Goal: Task Accomplishment & Management: Manage account settings

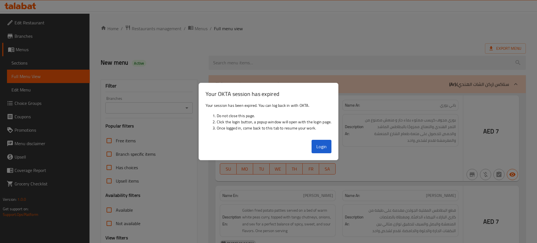
scroll to position [4799, 0]
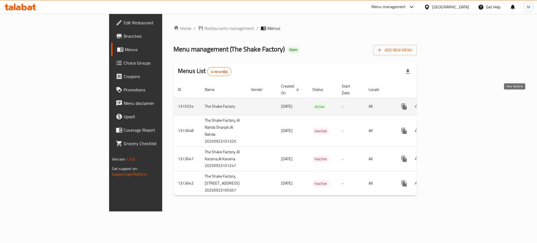
click at [451, 103] on link "enhanced table" at bounding box center [444, 106] width 13 height 13
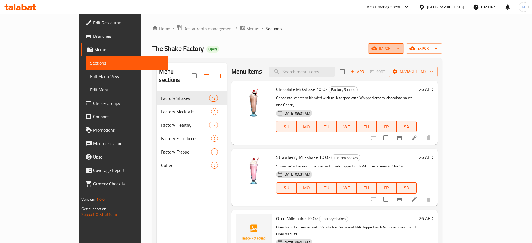
click at [399, 51] on span "import" at bounding box center [385, 48] width 27 height 7
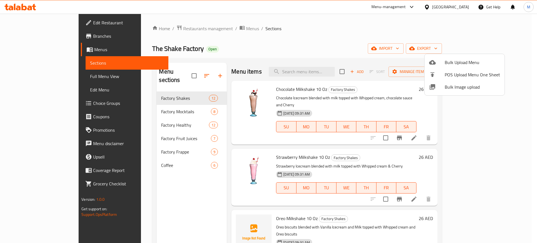
click at [440, 88] on div at bounding box center [437, 87] width 16 height 7
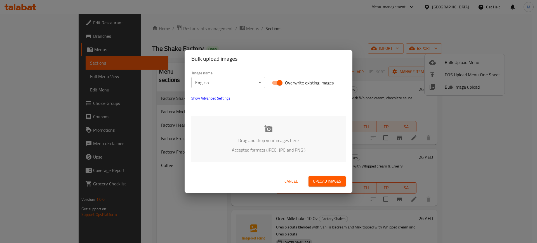
click at [227, 143] on p "Drag and drop your images here" at bounding box center [269, 140] width 138 height 7
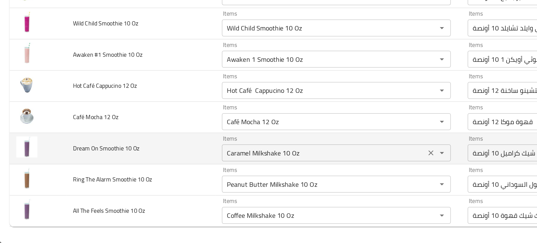
click at [171, 178] on div "Caramel Milkshake 10 Oz Items" at bounding box center [223, 182] width 152 height 11
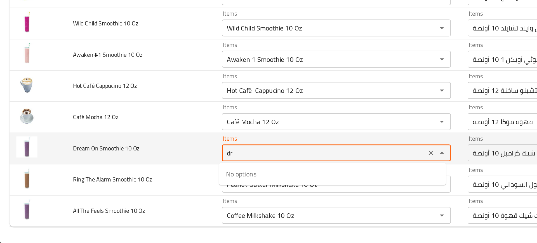
type Oz "d"
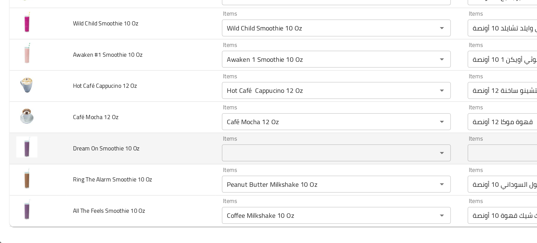
click at [97, 188] on td "Dream On Smoothie 10 Oz" at bounding box center [93, 180] width 98 height 21
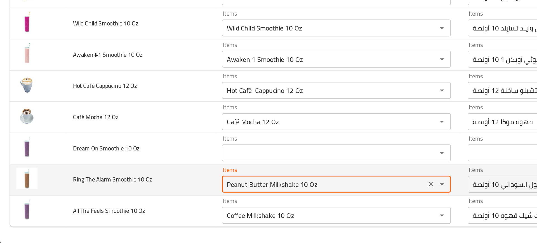
click at [164, 205] on Oz "Peanut Butter Milkshake 10 Oz" at bounding box center [215, 204] width 132 height 8
type Oz "r"
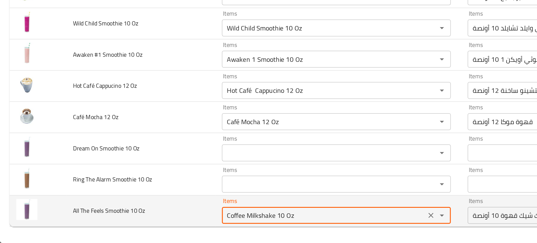
click at [169, 226] on Oz "Coffee Milkshake 10 Oz" at bounding box center [215, 224] width 132 height 8
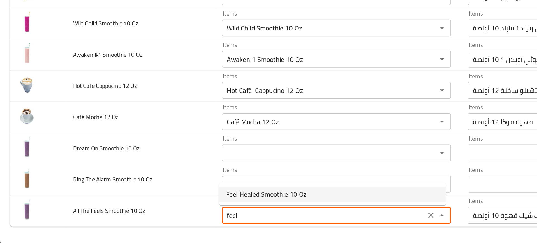
click at [166, 209] on span "Feel Healed Smoothie 10 Oz" at bounding box center [176, 210] width 53 height 7
type Oz "Feel Healed Smoothie 10 Oz"
type Oz-ar "سموثي اشعر بالشفاء 10 أونصة"
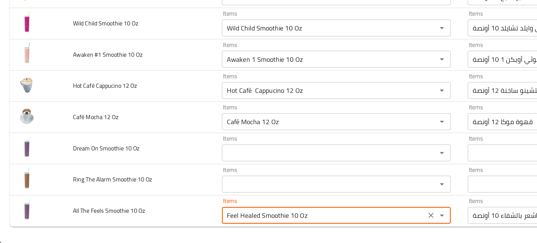
type Oz "Feel Healed Smoothie 10 Oz"
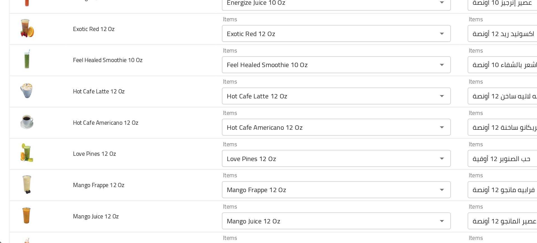
scroll to position [826, 0]
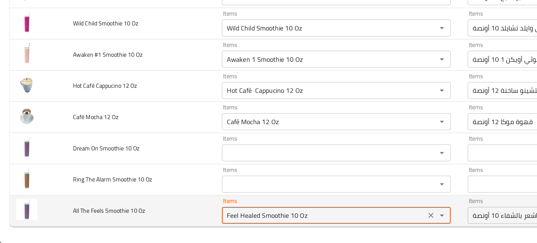
click at [178, 225] on Oz "Feel Healed Smoothie 10 Oz" at bounding box center [215, 224] width 132 height 8
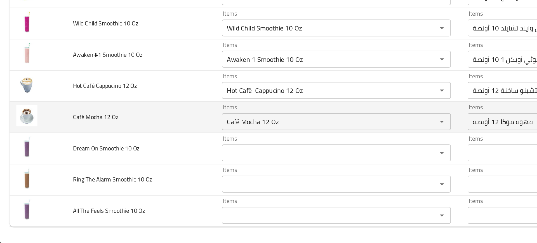
click at [93, 168] on td "Café Mocha 12 Oz" at bounding box center [93, 159] width 98 height 21
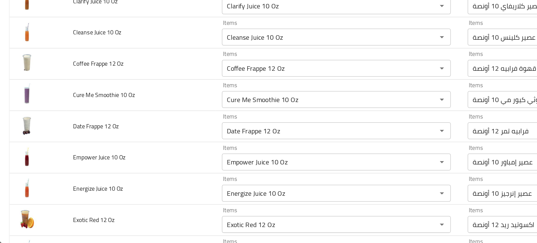
scroll to position [0, 0]
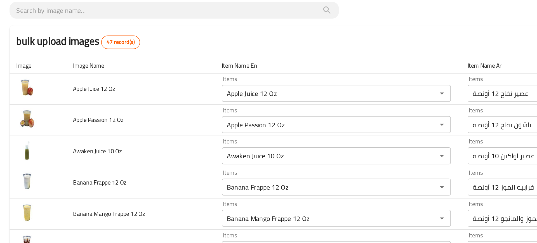
click at [128, 70] on div "bulk upload images 47 record(s)" at bounding box center [269, 64] width 524 height 21
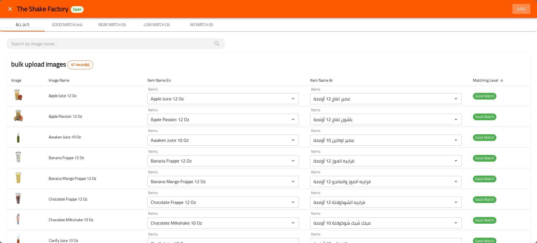
click at [515, 6] on span "Save" at bounding box center [521, 9] width 13 height 7
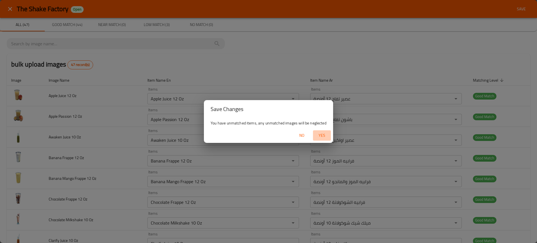
click at [321, 140] on button "Yes" at bounding box center [322, 135] width 18 height 10
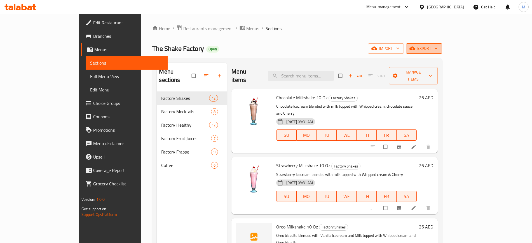
click at [437, 47] on span "export" at bounding box center [423, 48] width 27 height 7
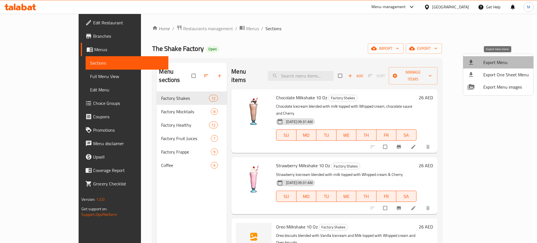
click at [501, 59] on span "Export Menu" at bounding box center [506, 62] width 46 height 7
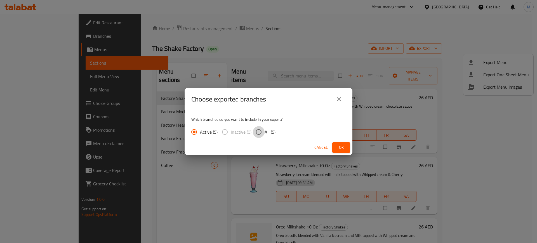
click at [261, 135] on input "All (5)" at bounding box center [259, 132] width 12 height 12
radio input "true"
click at [333, 145] on button "Ok" at bounding box center [341, 147] width 18 height 10
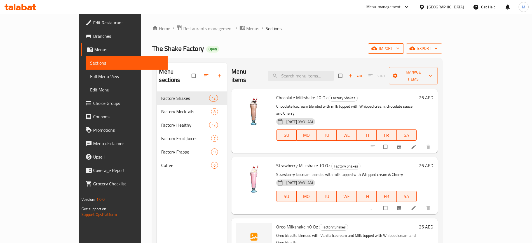
click at [399, 50] on span "import" at bounding box center [385, 48] width 27 height 7
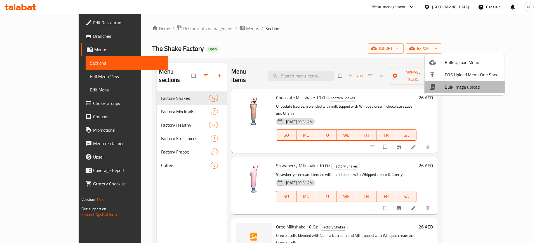
click at [465, 85] on span "Bulk Image upload" at bounding box center [472, 87] width 55 height 7
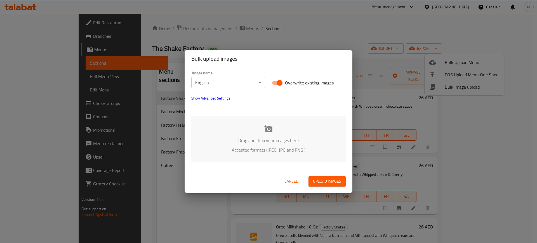
click at [277, 140] on p "Drag and drop your images here" at bounding box center [269, 140] width 138 height 7
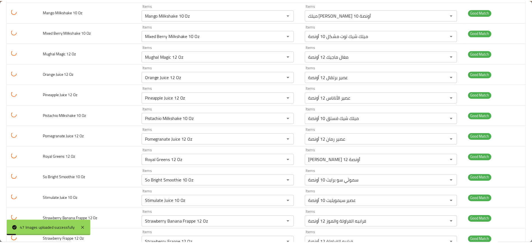
scroll to position [826, 0]
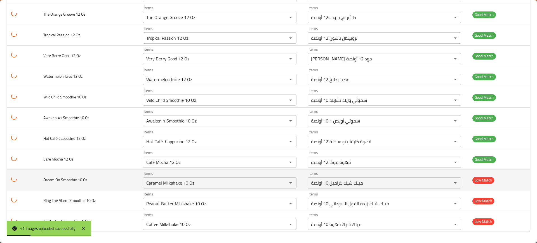
click at [51, 182] on span "Dream On Smoothie 10 Oz" at bounding box center [65, 179] width 44 height 7
copy span "Dream On Smoothie 10 Oz"
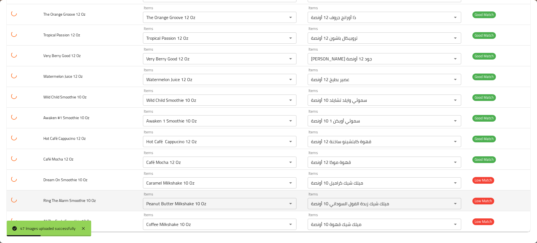
click at [66, 200] on span "Ring The Alarm Smoothie 10 Oz" at bounding box center [69, 200] width 52 height 7
copy span "Ring The Alarm Smoothie 10 Oz"
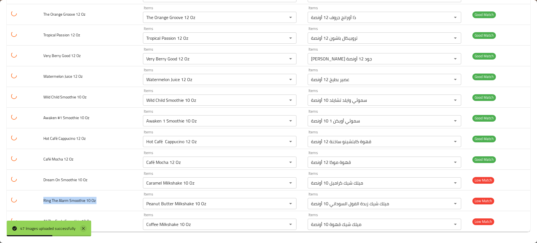
click at [86, 226] on icon at bounding box center [83, 228] width 7 height 7
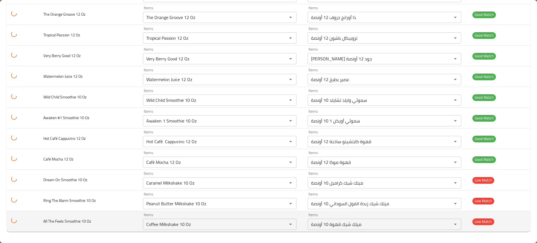
click at [77, 225] on td "All The Feels Smoothie 10 Oz" at bounding box center [89, 221] width 100 height 21
click at [59, 221] on span "All The Feels Smoothie 10 Oz" at bounding box center [67, 221] width 48 height 7
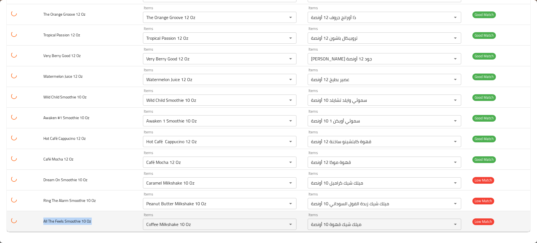
copy span "All The Feels Smoothie 10 Oz"
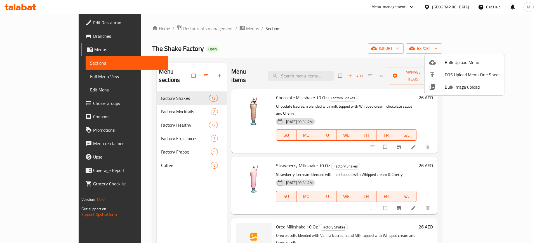
click at [145, 177] on div at bounding box center [268, 121] width 537 height 243
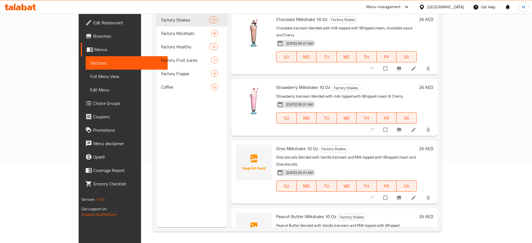
scroll to position [0, 0]
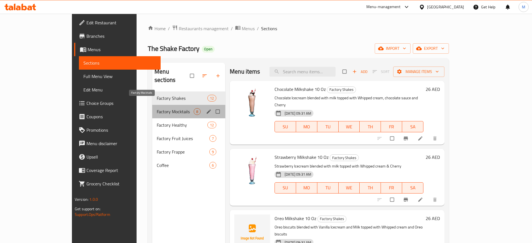
click at [166, 108] on span "Factory Mocktails" at bounding box center [175, 111] width 37 height 7
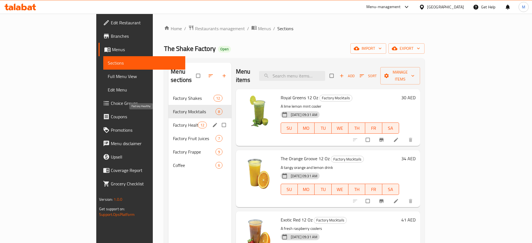
click at [173, 122] on span "Factory Healthy" at bounding box center [185, 125] width 25 height 7
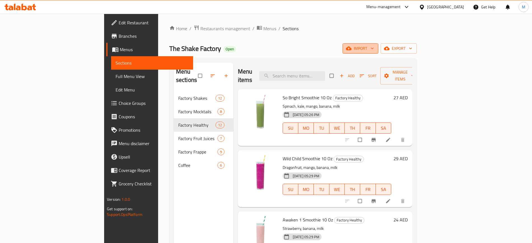
click at [374, 45] on span "import" at bounding box center [360, 48] width 27 height 7
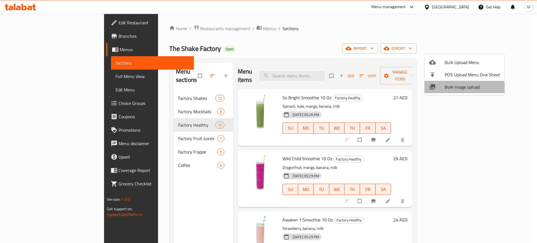
click at [459, 89] on span "Bulk Image upload" at bounding box center [472, 87] width 55 height 7
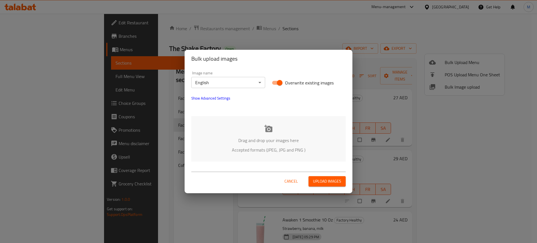
click at [252, 137] on p "Drag and drop your images here" at bounding box center [269, 140] width 138 height 7
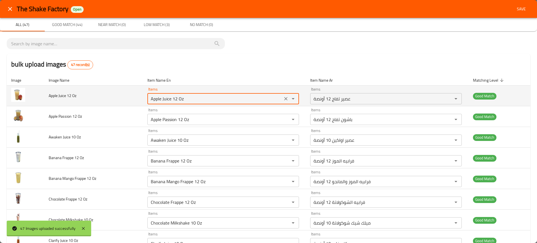
click at [177, 99] on Oz "Apple Juice 12 Oz" at bounding box center [215, 99] width 132 height 8
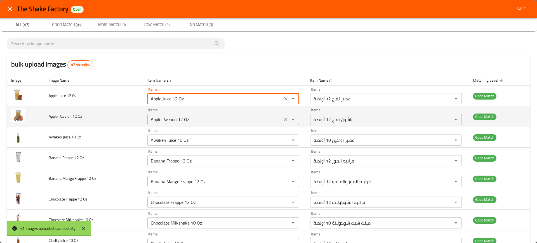
click at [181, 119] on Oz "Apple Passion 12 Oz" at bounding box center [215, 120] width 132 height 8
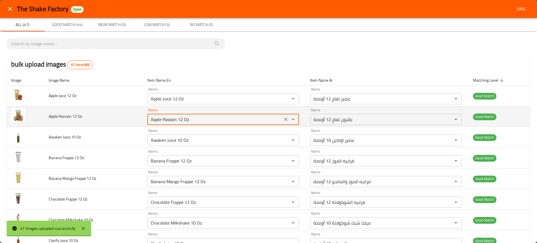
click at [181, 119] on Oz "Apple Passion 12 Oz" at bounding box center [215, 120] width 132 height 8
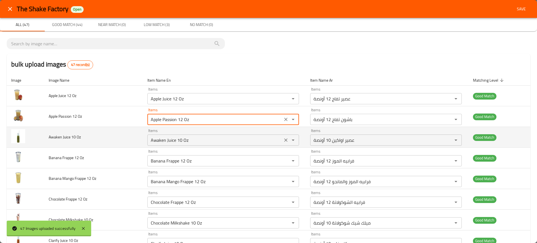
click at [182, 144] on Oz "Awaken Juice 10 Oz" at bounding box center [215, 140] width 132 height 8
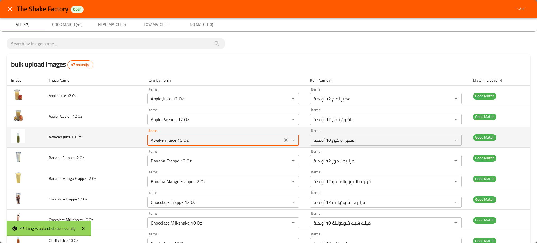
click at [182, 144] on Oz "Awaken Juice 10 Oz" at bounding box center [215, 140] width 132 height 8
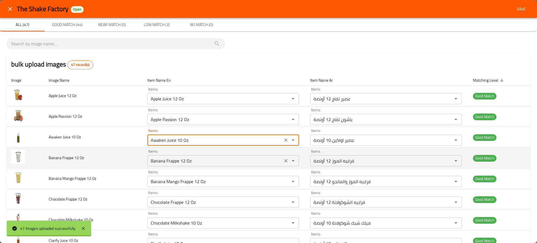
click at [184, 156] on div "Banana Frappe 12 Oz Items" at bounding box center [223, 160] width 152 height 11
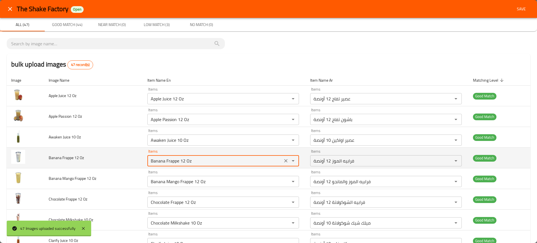
click at [184, 156] on div "Banana Frappe 12 Oz Items" at bounding box center [223, 160] width 152 height 11
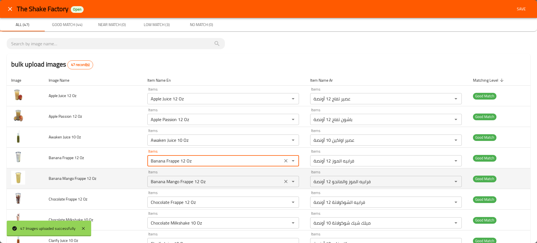
click at [178, 187] on div "Banana Mango Frappe 12 Oz Items" at bounding box center [223, 181] width 152 height 11
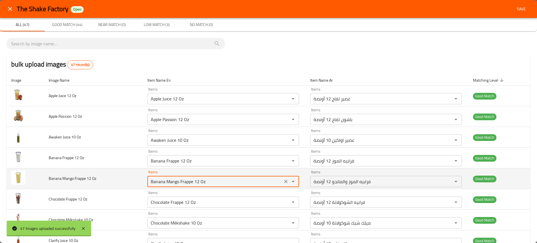
click at [178, 187] on div "Banana Mango Frappe 12 Oz Items" at bounding box center [223, 181] width 152 height 11
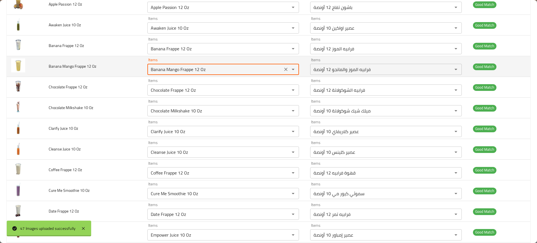
scroll to position [113, 0]
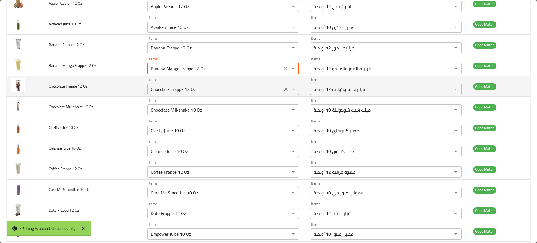
click at [164, 90] on Oz "Chocolate Frappe 12 Oz" at bounding box center [215, 89] width 132 height 8
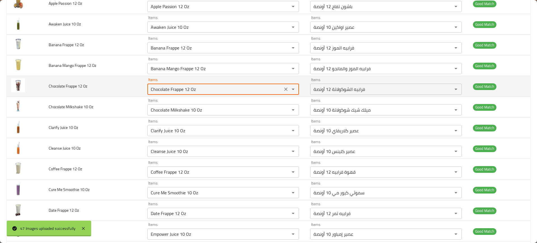
click at [164, 90] on Oz "Chocolate Frappe 12 Oz" at bounding box center [215, 89] width 132 height 8
paste Oz "Chocolate Frappe 12 Oz"
type Oz "Chocolate Frappe 12 Oz"
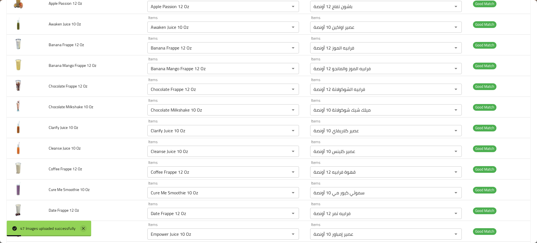
click at [86, 229] on icon at bounding box center [83, 228] width 7 height 7
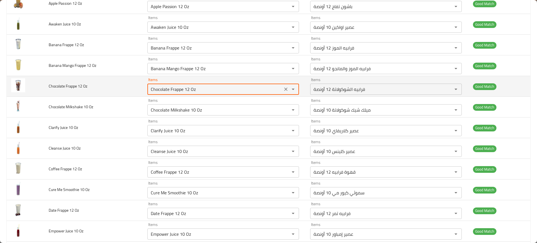
click at [211, 88] on Oz "Chocolate Frappe 12 Oz" at bounding box center [215, 89] width 132 height 8
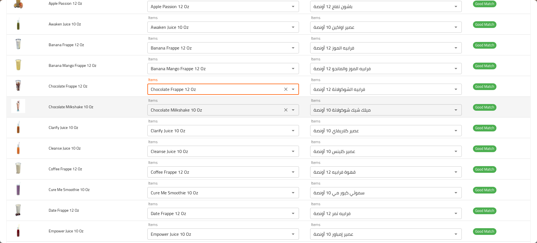
click at [189, 110] on Oz "Chocolate Milkshake 10 Oz" at bounding box center [215, 110] width 132 height 8
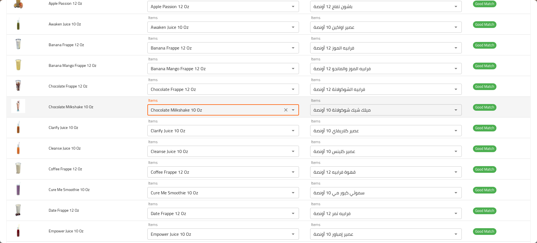
click at [189, 110] on Oz "Chocolate Milkshake 10 Oz" at bounding box center [215, 110] width 132 height 8
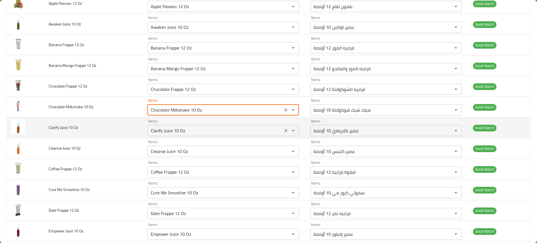
click at [180, 127] on Oz "Clarify Juice 10 Oz" at bounding box center [215, 131] width 132 height 8
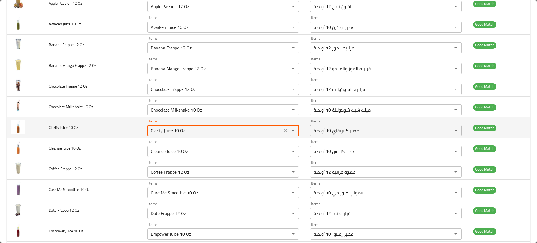
click at [180, 127] on Oz "Clarify Juice 10 Oz" at bounding box center [215, 131] width 132 height 8
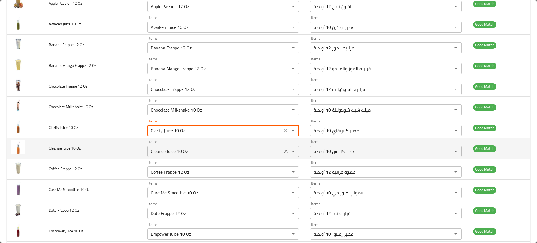
click at [177, 147] on div "Cleanse Juice 10 Oz Items" at bounding box center [223, 151] width 152 height 11
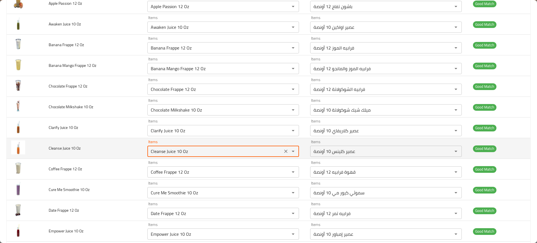
click at [177, 147] on div "Cleanse Juice 10 Oz Items" at bounding box center [223, 151] width 152 height 11
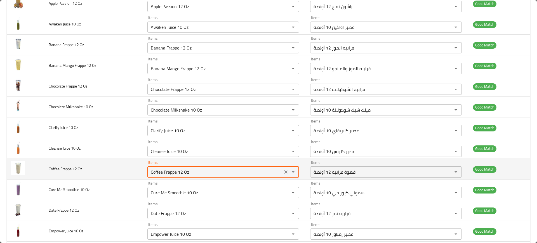
click at [178, 173] on Oz "Coffee Frappe 12 Oz" at bounding box center [215, 172] width 132 height 8
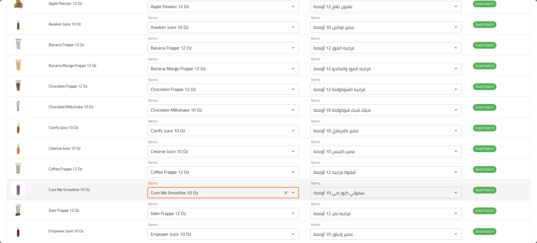
click at [180, 195] on Oz "Cure Me Smoothie 10 Oz" at bounding box center [215, 193] width 132 height 8
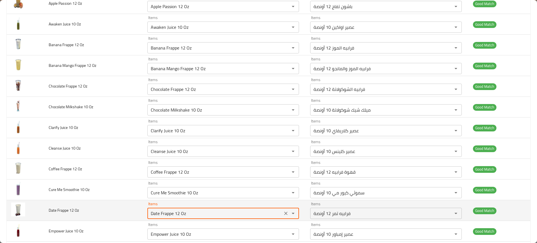
click at [177, 211] on Oz "Date Frappe 12 Oz" at bounding box center [215, 213] width 132 height 8
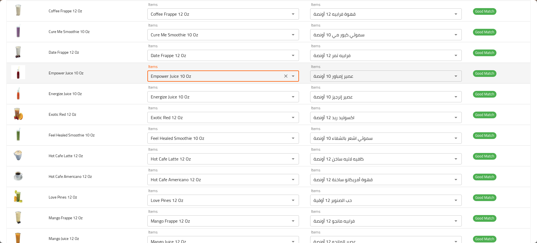
click at [178, 79] on Oz "Empower Juice 10 Oz" at bounding box center [215, 76] width 132 height 8
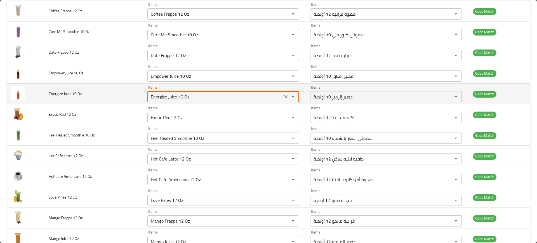
click at [169, 100] on Oz "Energize Juice 10 Oz" at bounding box center [215, 97] width 132 height 8
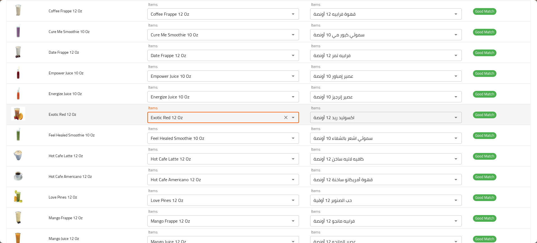
click at [168, 114] on Oz "Exotic Red 12 Oz" at bounding box center [215, 118] width 132 height 8
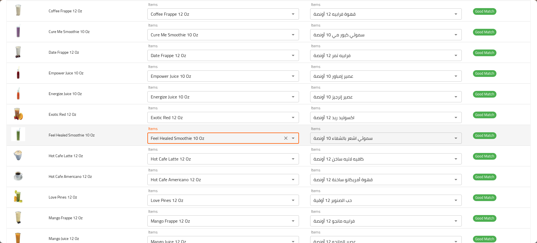
click at [170, 139] on Oz "Feel Healed Smoothie 10 Oz" at bounding box center [215, 138] width 132 height 8
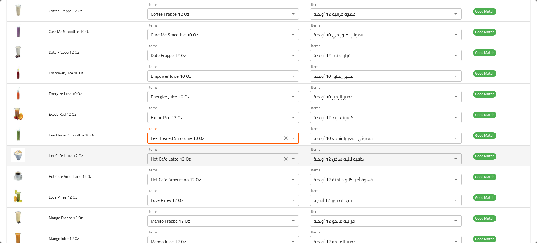
click at [167, 154] on div "Hot Cafe Latte 12 Oz Items" at bounding box center [223, 158] width 152 height 11
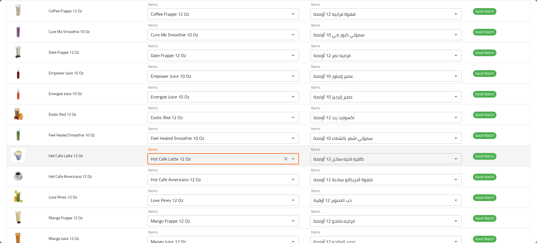
click at [167, 154] on div "Hot Cafe Latte 12 Oz Items" at bounding box center [223, 158] width 152 height 11
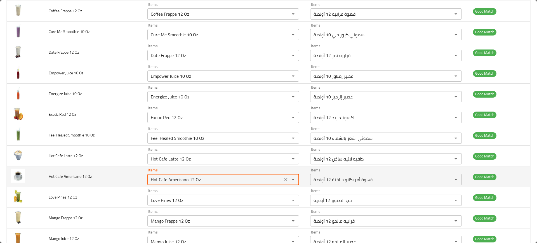
click at [164, 179] on Oz "Hot Cafe Americano 12 Oz" at bounding box center [215, 180] width 132 height 8
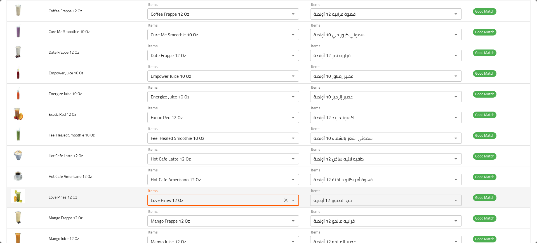
click at [163, 196] on Oz "Love Pines 12 Oz" at bounding box center [215, 200] width 132 height 8
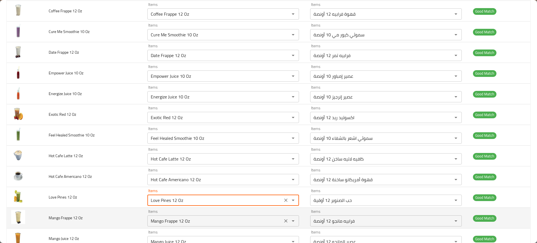
scroll to position [443, 0]
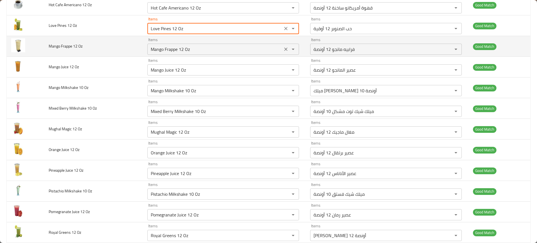
click at [178, 47] on Oz "Mango Frappe 12 Oz" at bounding box center [215, 49] width 132 height 8
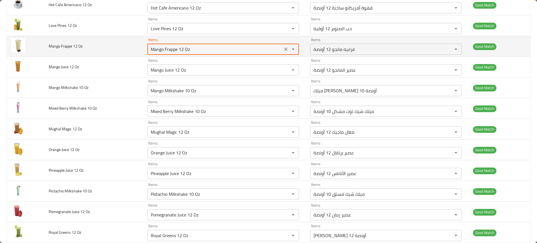
click at [178, 47] on Oz "Mango Frappe 12 Oz" at bounding box center [215, 49] width 132 height 8
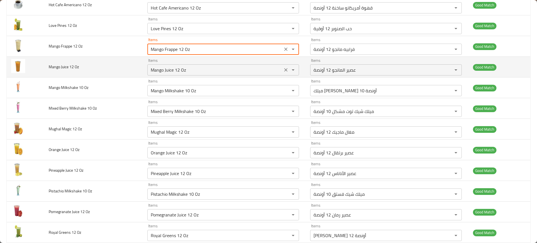
click at [161, 74] on Oz "Mango Juice 12 Oz" at bounding box center [215, 70] width 132 height 8
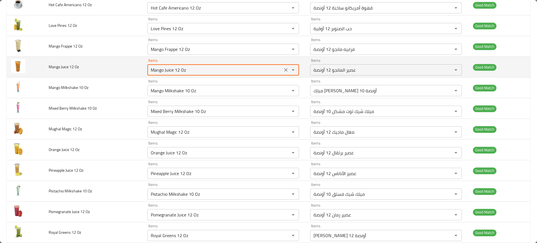
click at [161, 74] on Oz "Mango Juice 12 Oz" at bounding box center [215, 70] width 132 height 8
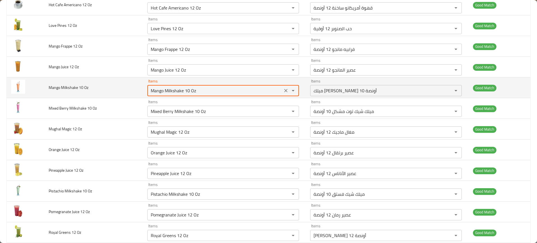
click at [168, 92] on Oz "Mango Milkshake 10 Oz" at bounding box center [215, 91] width 132 height 8
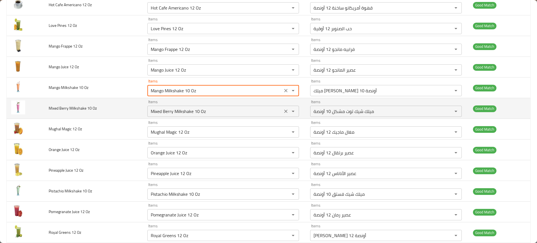
click at [177, 106] on div "Mixed Berry Milkshake 10 Oz Items" at bounding box center [223, 111] width 152 height 11
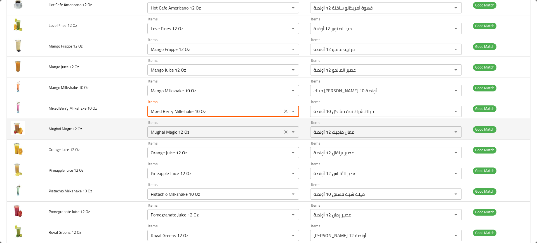
click at [169, 128] on div "Mughal Magic 12 Oz Items" at bounding box center [223, 131] width 152 height 11
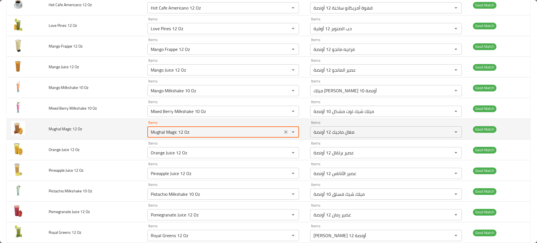
click at [169, 128] on div "Mughal Magic 12 Oz Items" at bounding box center [223, 131] width 152 height 11
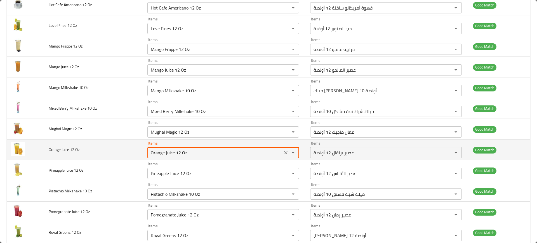
click at [176, 156] on Oz "Orange Juice 12 Oz" at bounding box center [215, 153] width 132 height 8
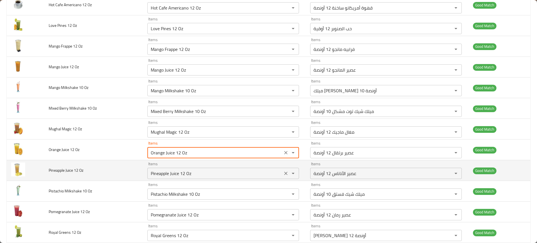
click at [169, 168] on div "Pineapple Juice 12 Oz Items" at bounding box center [223, 173] width 152 height 11
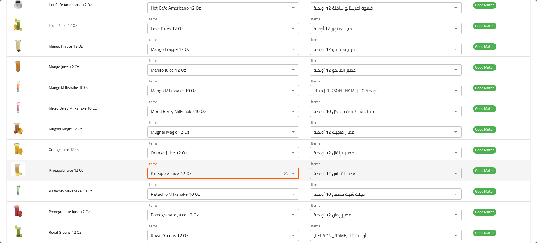
click at [169, 168] on div "Pineapple Juice 12 Oz Items" at bounding box center [223, 173] width 152 height 11
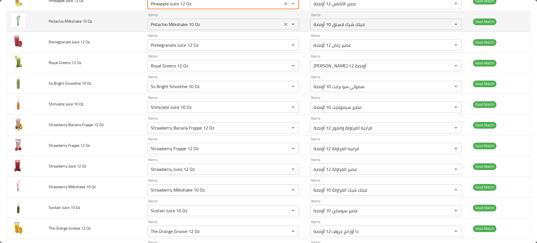
click at [203, 20] on div "Pistachio Milkshake 10 Oz Items" at bounding box center [223, 24] width 152 height 11
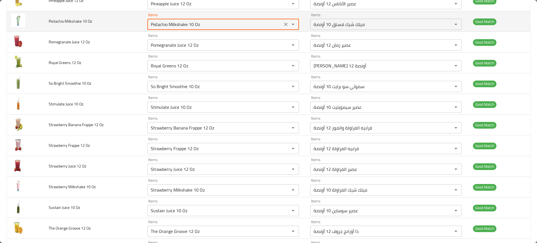
click at [203, 20] on div "Pistachio Milkshake 10 Oz Items" at bounding box center [223, 24] width 152 height 11
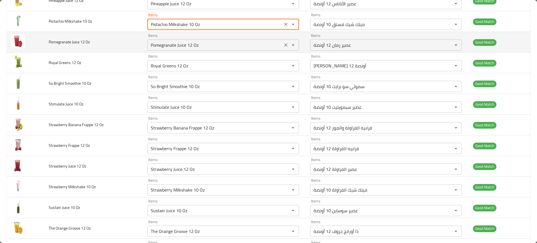
click at [178, 45] on Oz "Pomegranate Juice 12 Oz" at bounding box center [215, 45] width 132 height 8
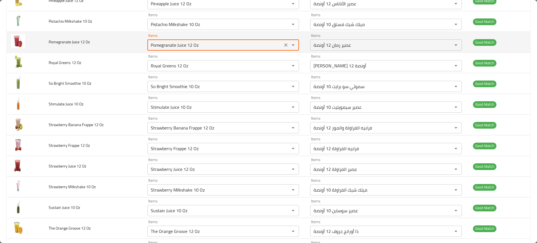
click at [178, 45] on Oz "Pomegranate Juice 12 Oz" at bounding box center [215, 45] width 132 height 8
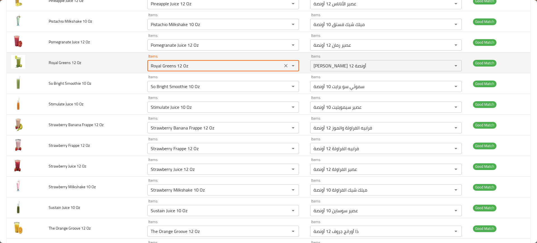
click at [177, 64] on Oz "Royal Greens 12 Oz" at bounding box center [215, 66] width 132 height 8
click at [163, 67] on Oz "Royal Greens 12 Oz" at bounding box center [215, 66] width 132 height 8
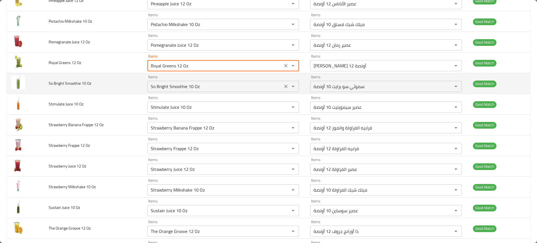
click at [176, 87] on Oz "So Bright Smoothie 10 Oz" at bounding box center [215, 87] width 132 height 8
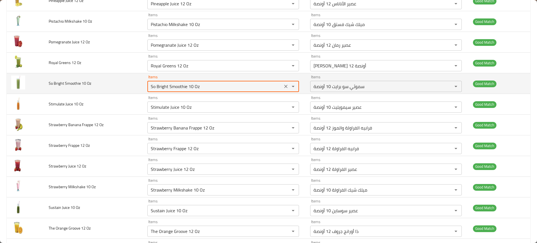
click at [176, 87] on Oz "So Bright Smoothie 10 Oz" at bounding box center [215, 87] width 132 height 8
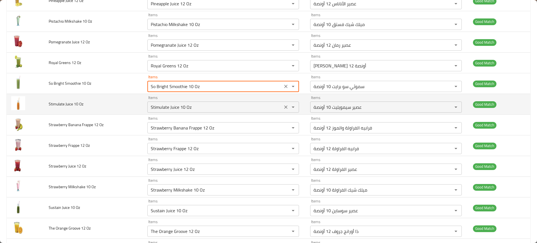
click at [181, 103] on Oz "Stimulate Juice 10 Oz" at bounding box center [215, 107] width 132 height 8
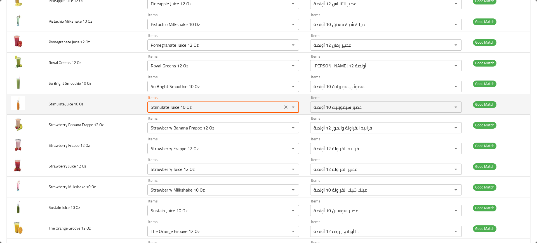
click at [181, 103] on Oz "Stimulate Juice 10 Oz" at bounding box center [215, 107] width 132 height 8
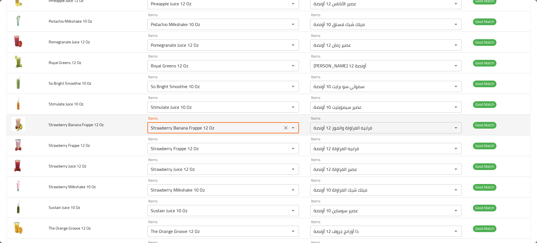
click at [177, 130] on Oz "Strawberry Banana Frappe 12 Oz" at bounding box center [215, 128] width 132 height 8
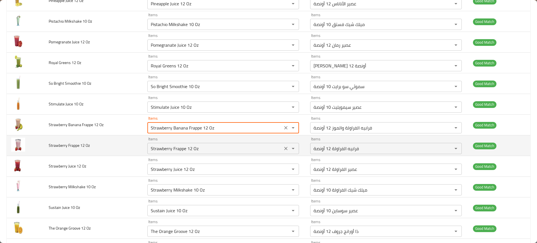
click at [178, 152] on Oz "Strawberry Frappe 12 Oz" at bounding box center [215, 149] width 132 height 8
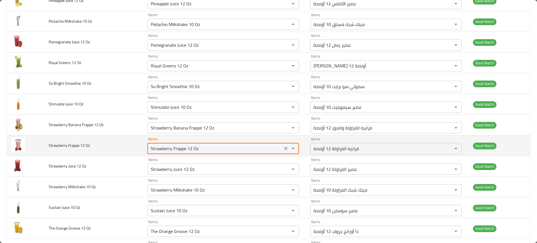
click at [178, 152] on Oz "Strawberry Frappe 12 Oz" at bounding box center [215, 149] width 132 height 8
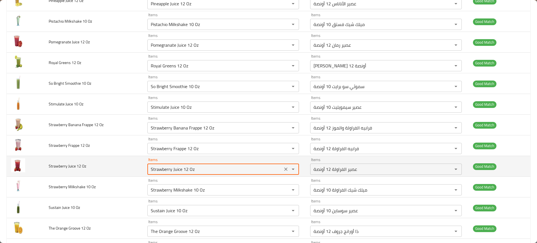
click at [185, 171] on Oz "Strawberry Juice 12 Oz" at bounding box center [215, 169] width 132 height 8
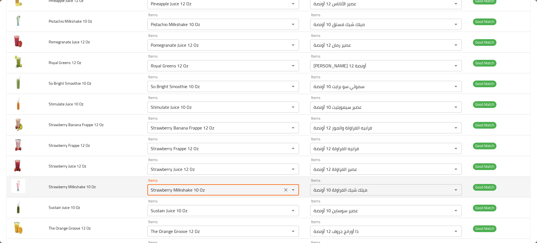
click at [180, 189] on Oz "Strawberry Milkshake 10 Oz" at bounding box center [215, 190] width 132 height 8
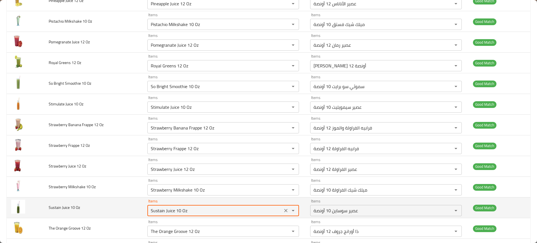
click at [180, 213] on Oz "Sustain Juice 10 Oz" at bounding box center [215, 211] width 132 height 8
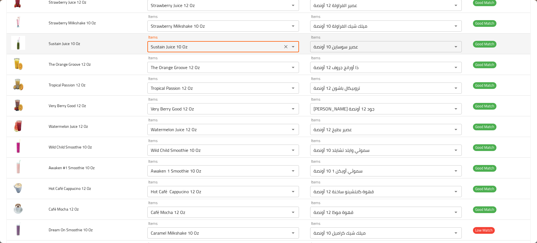
scroll to position [778, 0]
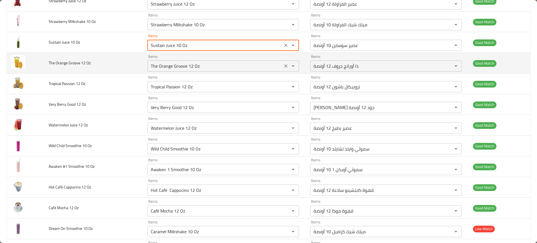
click at [187, 64] on Oz "The Orange Groove 12 Oz" at bounding box center [215, 66] width 132 height 8
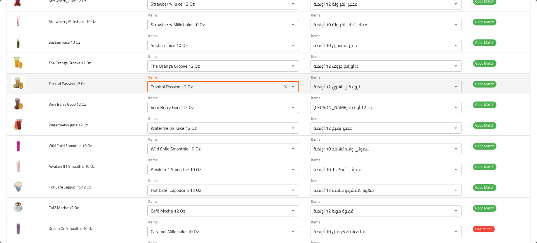
click at [156, 86] on Oz "Tropical Passion 12 Oz" at bounding box center [215, 87] width 132 height 8
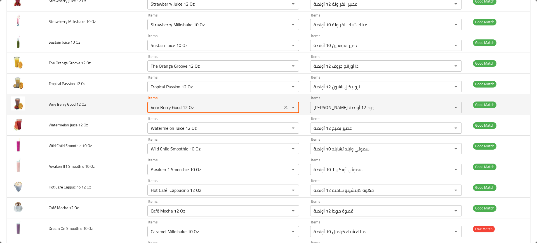
click at [168, 109] on Oz "Very Berry Good 12 Oz" at bounding box center [215, 107] width 132 height 8
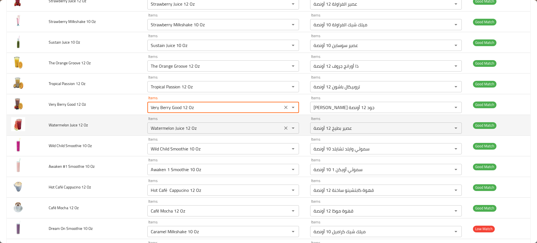
click at [160, 128] on Oz "Watermelon Juice 12 Oz" at bounding box center [215, 128] width 132 height 8
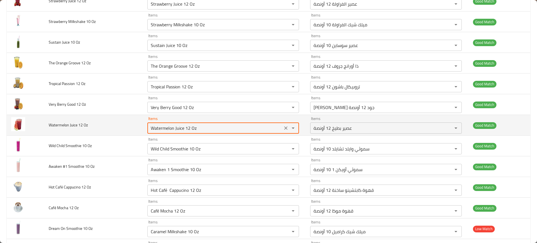
click at [160, 128] on Oz "Watermelon Juice 12 Oz" at bounding box center [215, 128] width 132 height 8
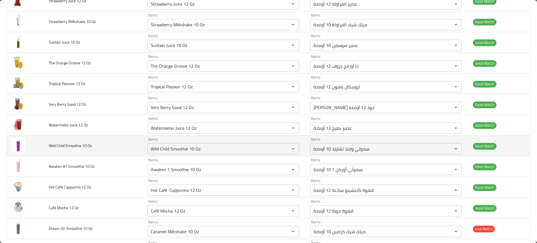
click at [159, 156] on td "Items Wild Child Smoothie 10 Oz Items" at bounding box center [224, 146] width 163 height 21
click at [164, 152] on Oz "Wild Child Smoothie 10 Oz" at bounding box center [215, 149] width 132 height 8
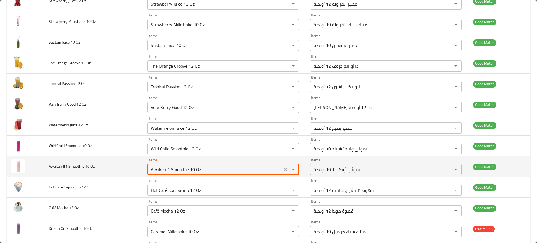
click at [165, 168] on Oz "Awaken 1 Smoothie 10 Oz" at bounding box center [215, 170] width 132 height 8
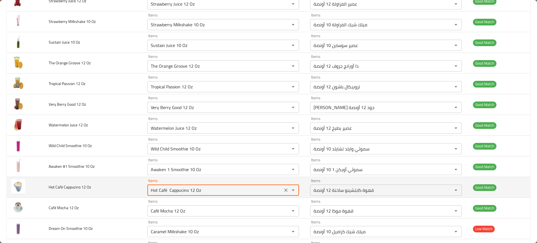
click at [163, 190] on Oz "Hot Café Cappucino 12 Oz" at bounding box center [215, 190] width 132 height 8
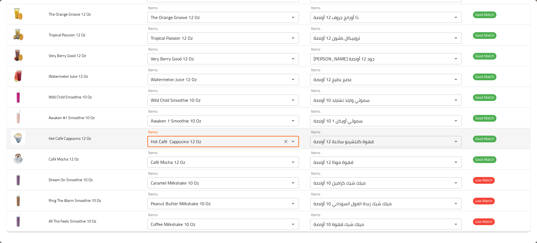
scroll to position [826, 0]
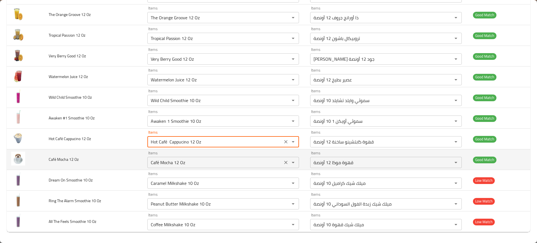
click at [172, 164] on Oz "Café Mocha 12 Oz" at bounding box center [215, 163] width 132 height 8
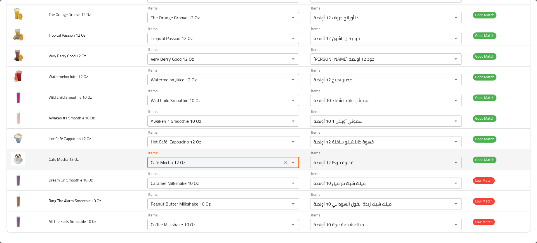
click at [172, 164] on Oz "Café Mocha 12 Oz" at bounding box center [215, 163] width 132 height 8
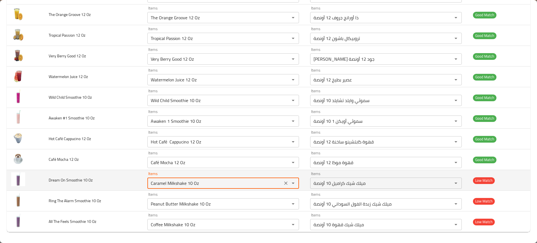
click at [163, 181] on Oz "Caramel Milkshake 10 Oz" at bounding box center [215, 183] width 132 height 8
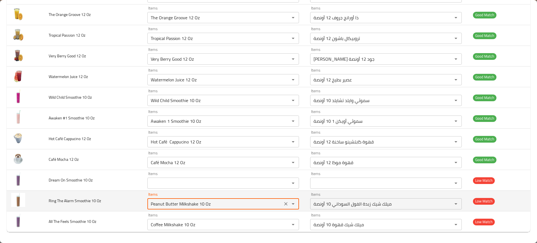
click at [174, 207] on Oz "Peanut Butter Milkshake 10 Oz" at bounding box center [215, 204] width 132 height 8
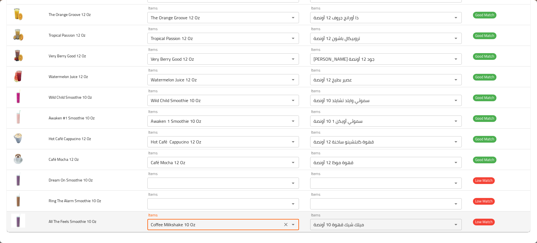
click at [181, 227] on Oz "Coffee Milkshake 10 Oz" at bounding box center [215, 225] width 132 height 8
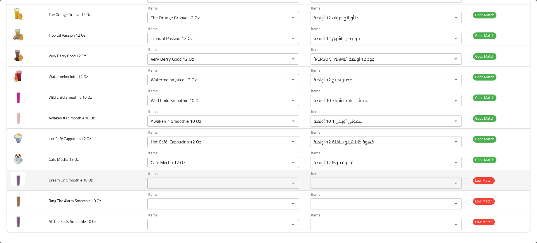
click at [103, 177] on td "Dream On Smoothie 10 Oz" at bounding box center [93, 180] width 98 height 21
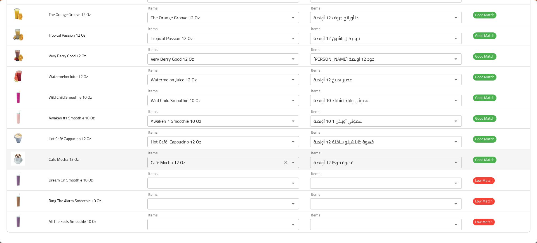
click at [168, 164] on Oz "Café Mocha 12 Oz" at bounding box center [215, 163] width 132 height 8
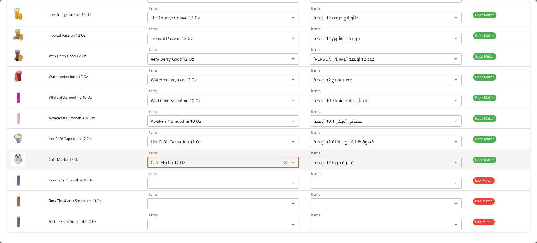
click at [168, 164] on Oz "Café Mocha 12 Oz" at bounding box center [215, 163] width 132 height 8
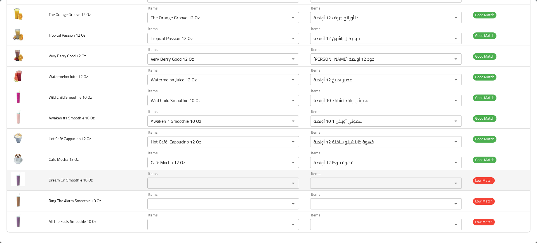
click at [92, 173] on td "Dream On Smoothie 10 Oz" at bounding box center [93, 180] width 98 height 21
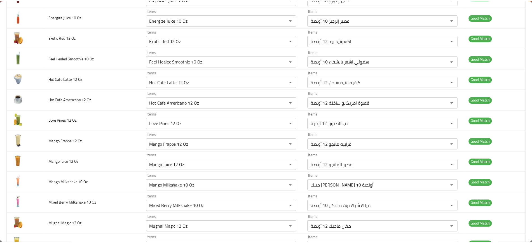
scroll to position [0, 0]
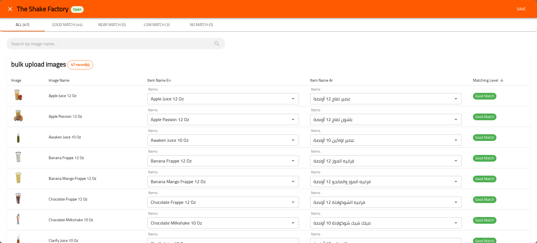
click at [332, 29] on div "All (47) Good Match (44) Near Match (0) Low Match (3) No Match (0)" at bounding box center [268, 24] width 537 height 13
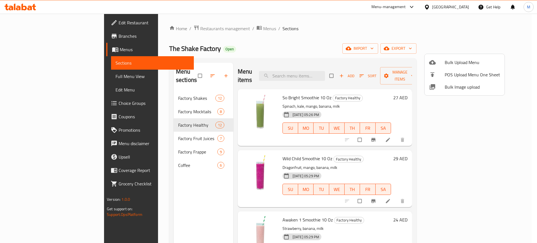
click at [156, 199] on div at bounding box center [268, 121] width 537 height 243
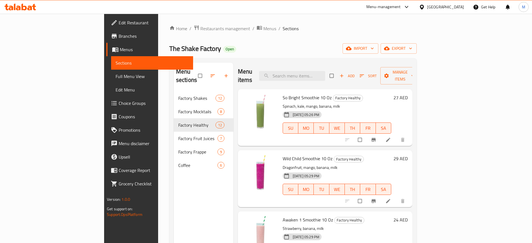
click at [203, 185] on div "Menu sections Factory Shakes 12 Factory Mocktails 8 Factory Healthy 12 Factory …" at bounding box center [204, 184] width 60 height 243
click at [289, 46] on div "The Shake Factory Open import export" at bounding box center [292, 48] width 247 height 10
click at [259, 56] on div "Home / Restaurants management / Menus / Sections The Shake Factory Open import …" at bounding box center [292, 167] width 247 height 285
click at [111, 72] on link "Full Menu View" at bounding box center [152, 76] width 82 height 13
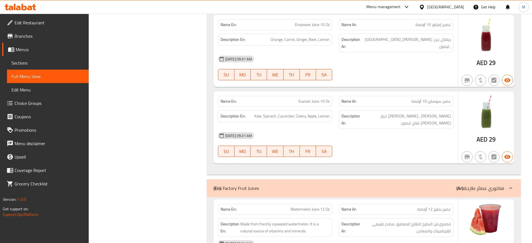
scroll to position [2294, 0]
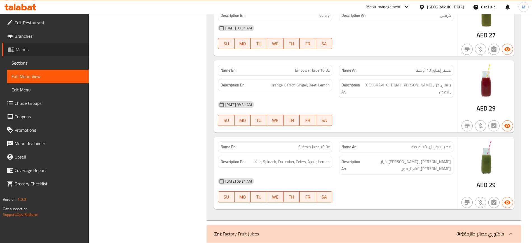
click at [33, 50] on span "Menus" at bounding box center [50, 49] width 69 height 7
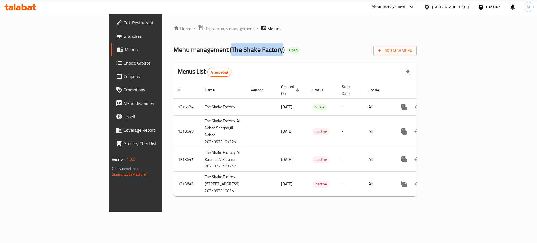
drag, startPoint x: 159, startPoint y: 48, endPoint x: 210, endPoint y: 50, distance: 51.2
click at [210, 50] on span "Menu management ( The Shake Factory )" at bounding box center [228, 49] width 111 height 13
copy span "The Shake Factory"
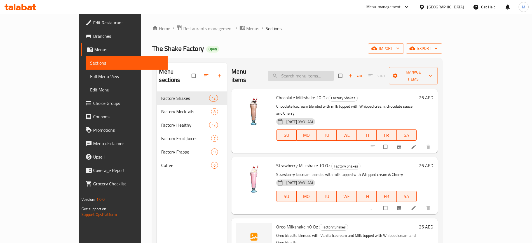
click at [321, 74] on input "search" at bounding box center [301, 76] width 66 height 10
paste input "Apple Juice 12 Oz"
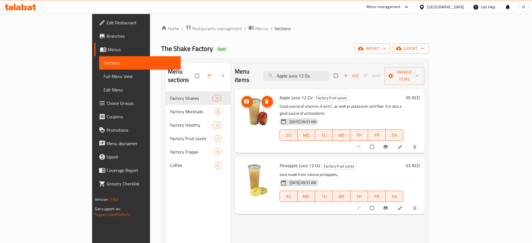
click at [190, 202] on div "Menu sections Factory Shakes 12 Factory Mocktails 8 Factory Healthy 12 Factory …" at bounding box center [198, 184] width 65 height 243
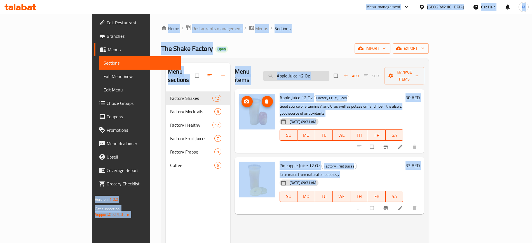
click at [329, 71] on input "Apple Juice 12 Oz" at bounding box center [296, 76] width 66 height 10
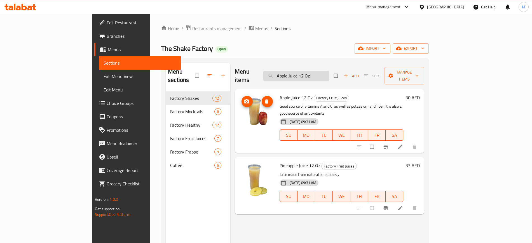
paste input "Apple Passion 12 Oz"
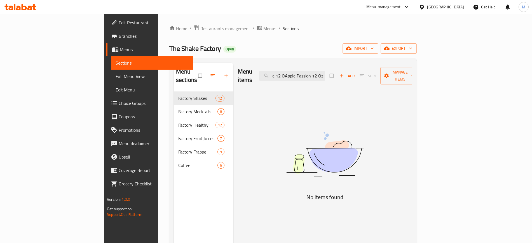
paste input "Passion 12 O"
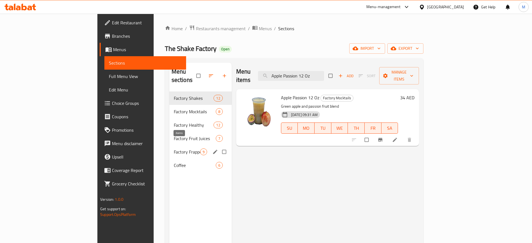
paste input "waken Juice 10"
paste input "Banana Frappe 12"
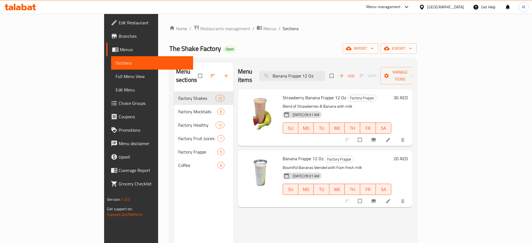
paste input "Mango"
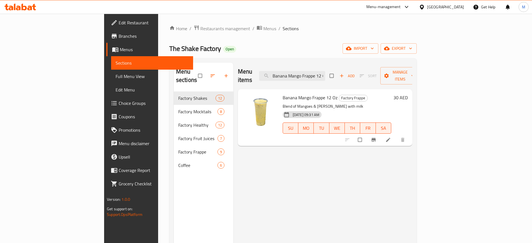
paste input "Chocolate"
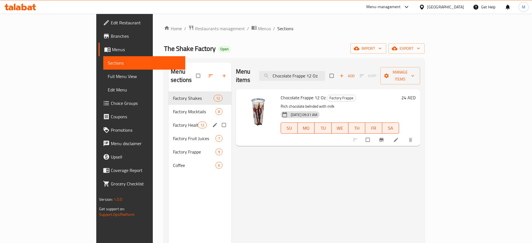
paste input "Milkshake 10"
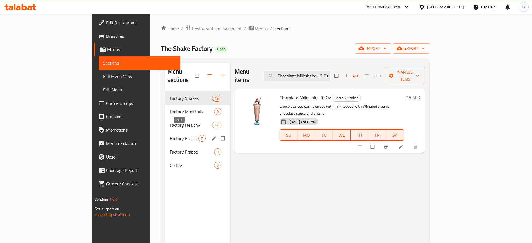
paste input "larify Juic"
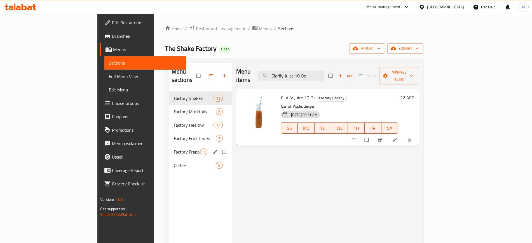
paste input "eanse"
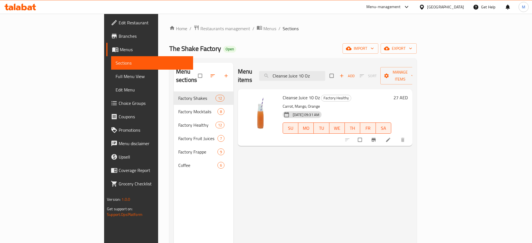
paste input "offee Frappe 12"
paste input "ure Me Smoothie 10"
paste input "Date Frappe 12"
paste input "Empower Juice 10"
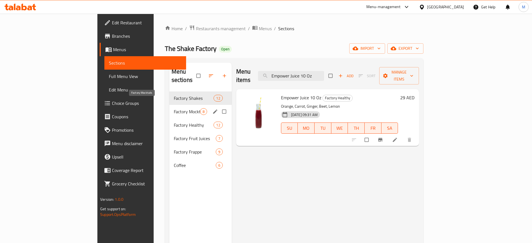
paste input "nergize"
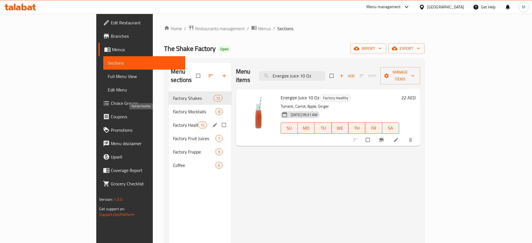
paste input "xotic Red 12"
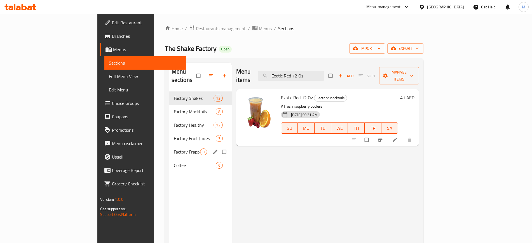
paste input "Feel Healed Smoothie 10"
paste input "Hot Cafe Latte 12"
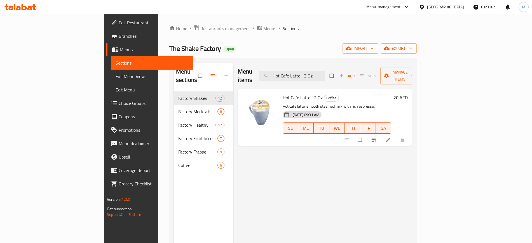
paste input "Americano"
paste input "Love Pines"
paste input "Mango Frappe"
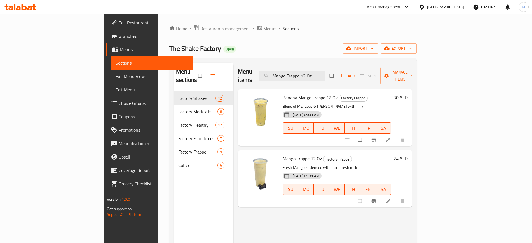
paste input "[DEMOGRAPHIC_DATA]"
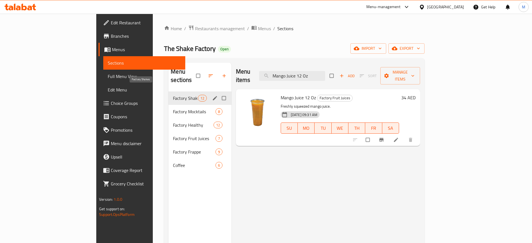
paste input "Milkshake 10"
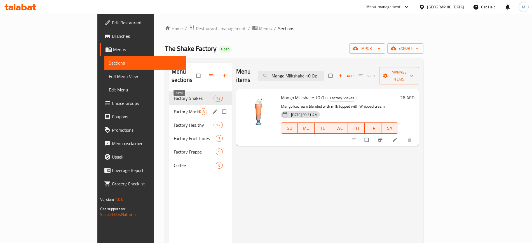
paste input "ixed [PERSON_NAME]"
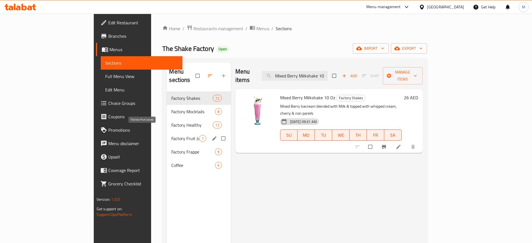
paste input "ughal Magic 12"
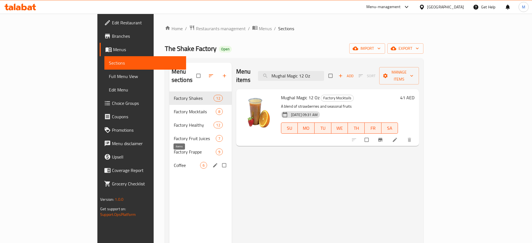
paste input "Orange Juice"
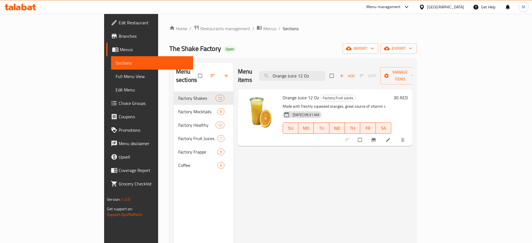
paste input "Pineappl"
paste input "stachio Milkshake 10"
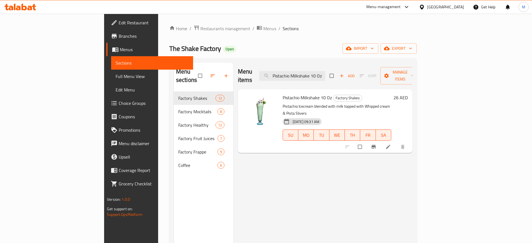
paste input "omegranate Juice 12"
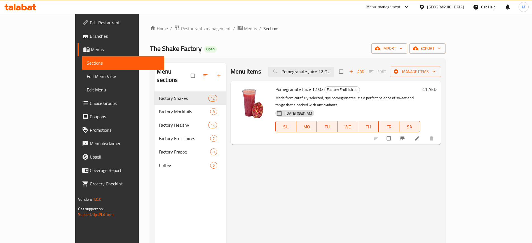
paste input "Royal Greens"
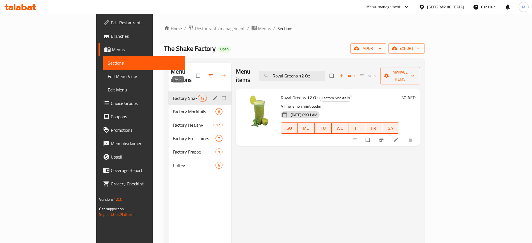
paste input "So Bright Smoothie 10"
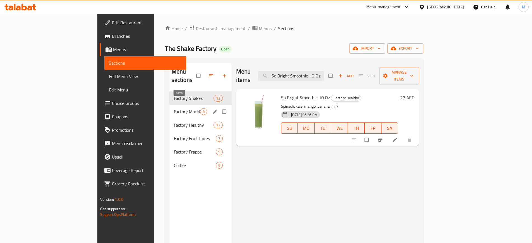
paste input "timulate Juic"
paste input "rawberry Banana Frappe 12"
paste input "search"
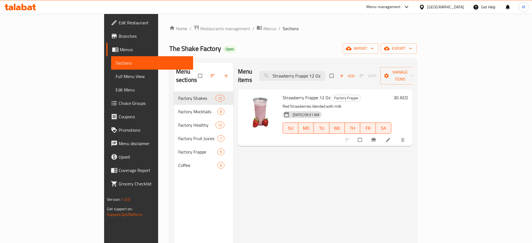
paste input "[DEMOGRAPHIC_DATA]"
paste input "Milkshake 10"
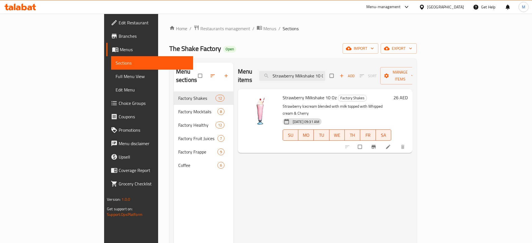
paste input "ustain Juic"
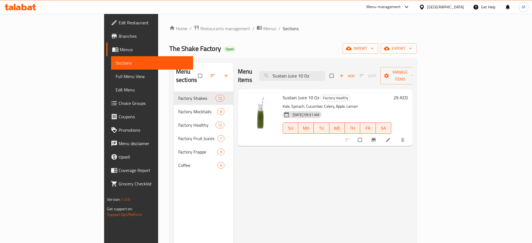
paste input "The Orange Groove 12"
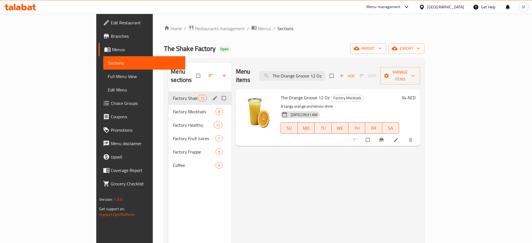
paste input "ropical Passion"
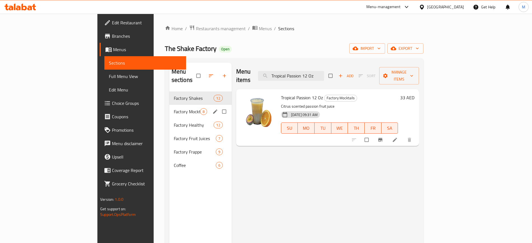
paste input "Very [PERSON_NAME] Good"
paste input "Watermelon Juice"
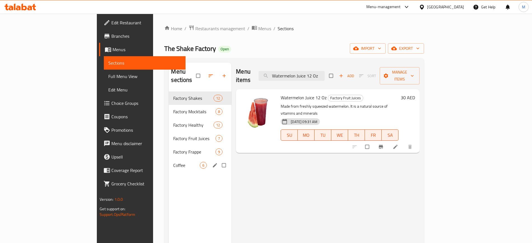
paste input "ild Child Smoothie 10"
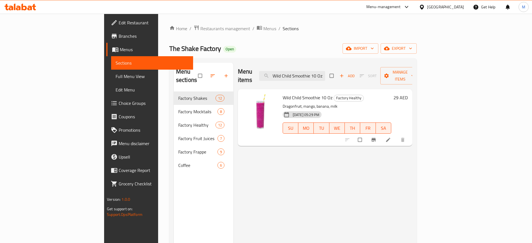
paste input "Awaken 1"
paste input "Hot Café Cappucino 12"
paste input "Café Mocha"
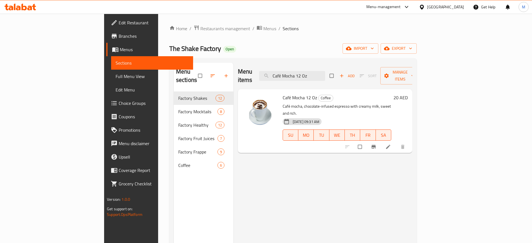
type input "Café Mocha 12 Oz"
